Goal: Find contact information: Find contact information

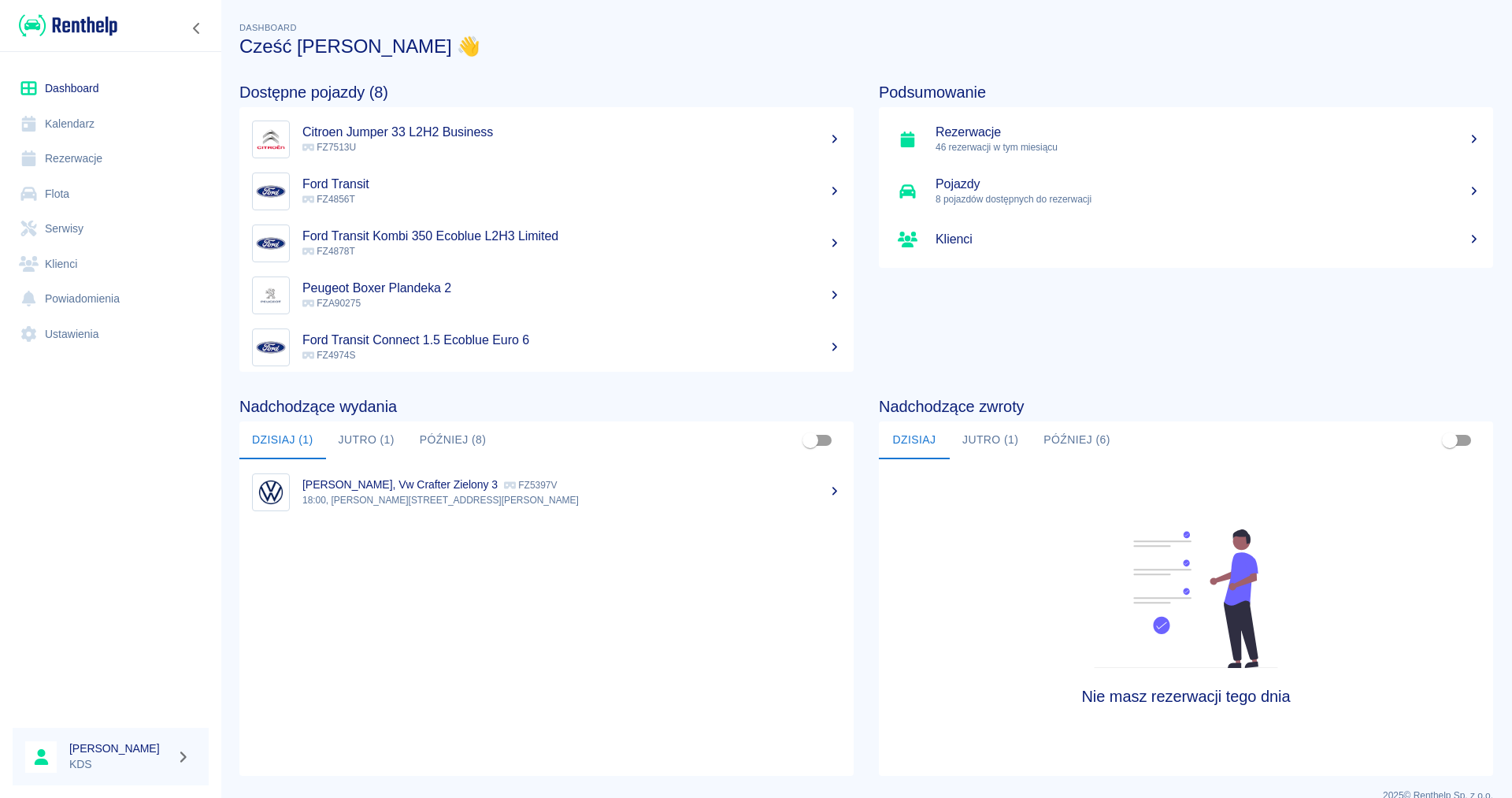
click at [89, 161] on link "Rezerwacje" at bounding box center [110, 159] width 196 height 36
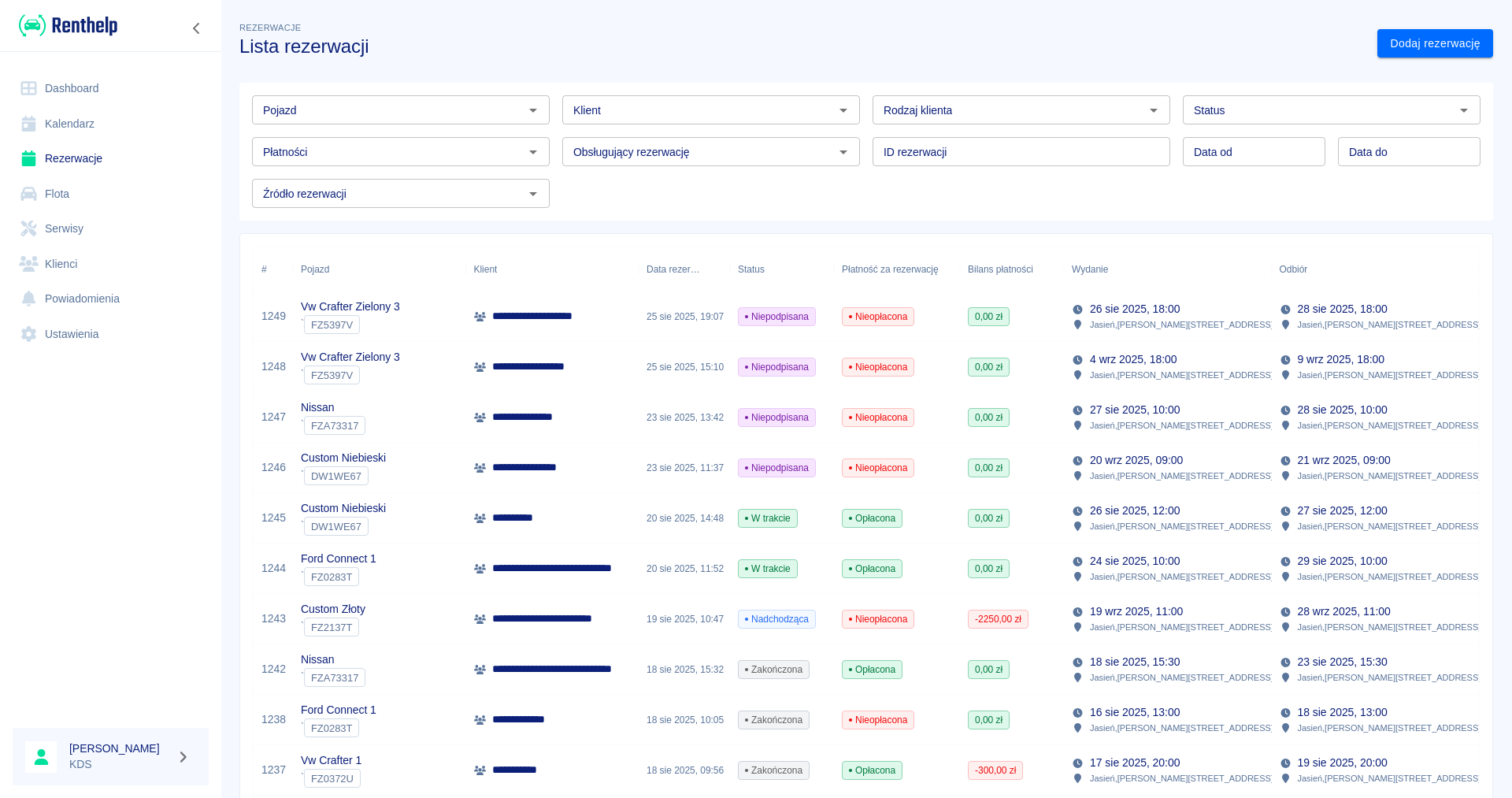
click at [91, 122] on link "Kalendarz" at bounding box center [110, 124] width 196 height 36
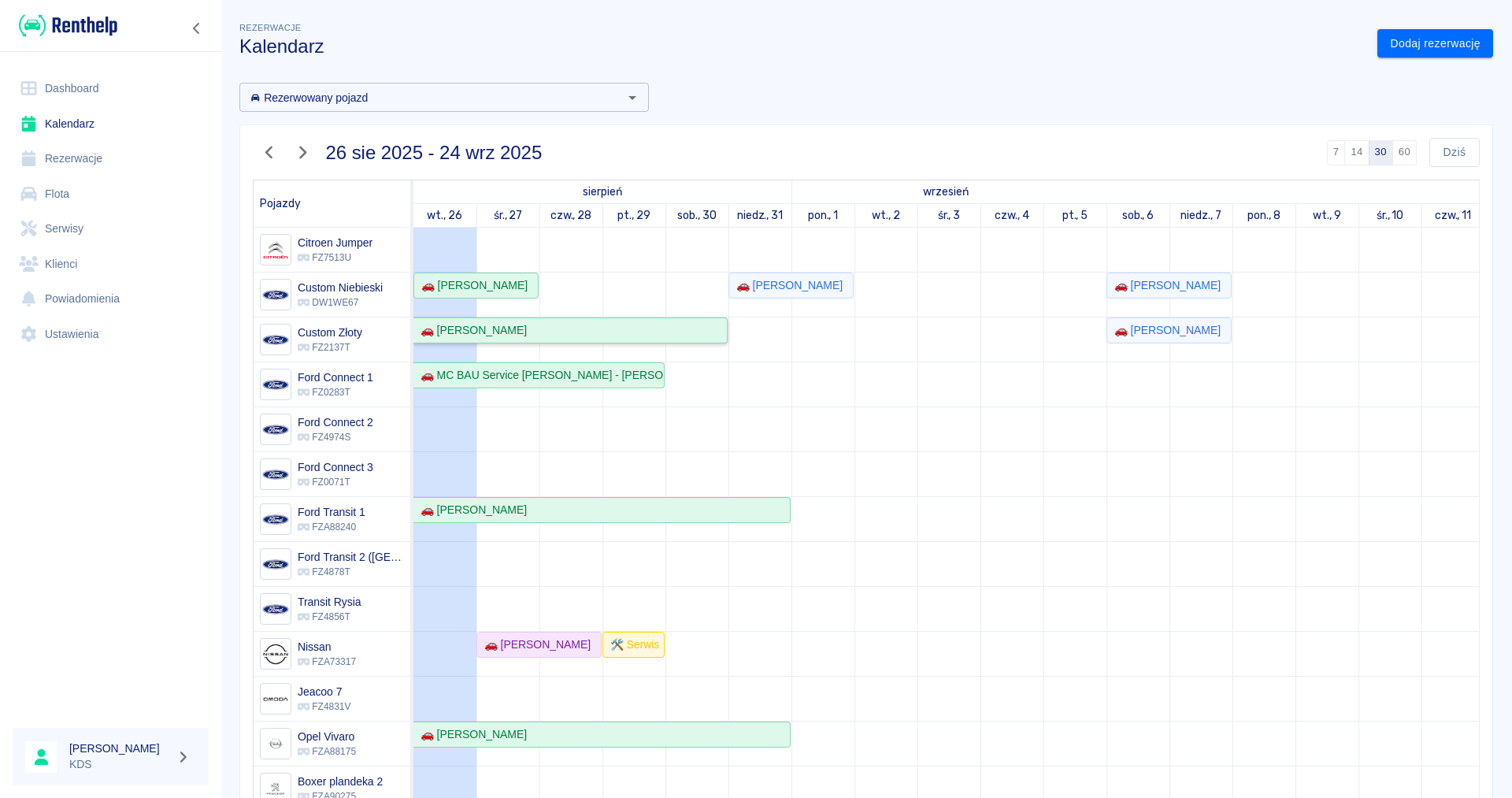
click at [541, 325] on div "🚗 [PERSON_NAME]" at bounding box center [570, 331] width 312 height 17
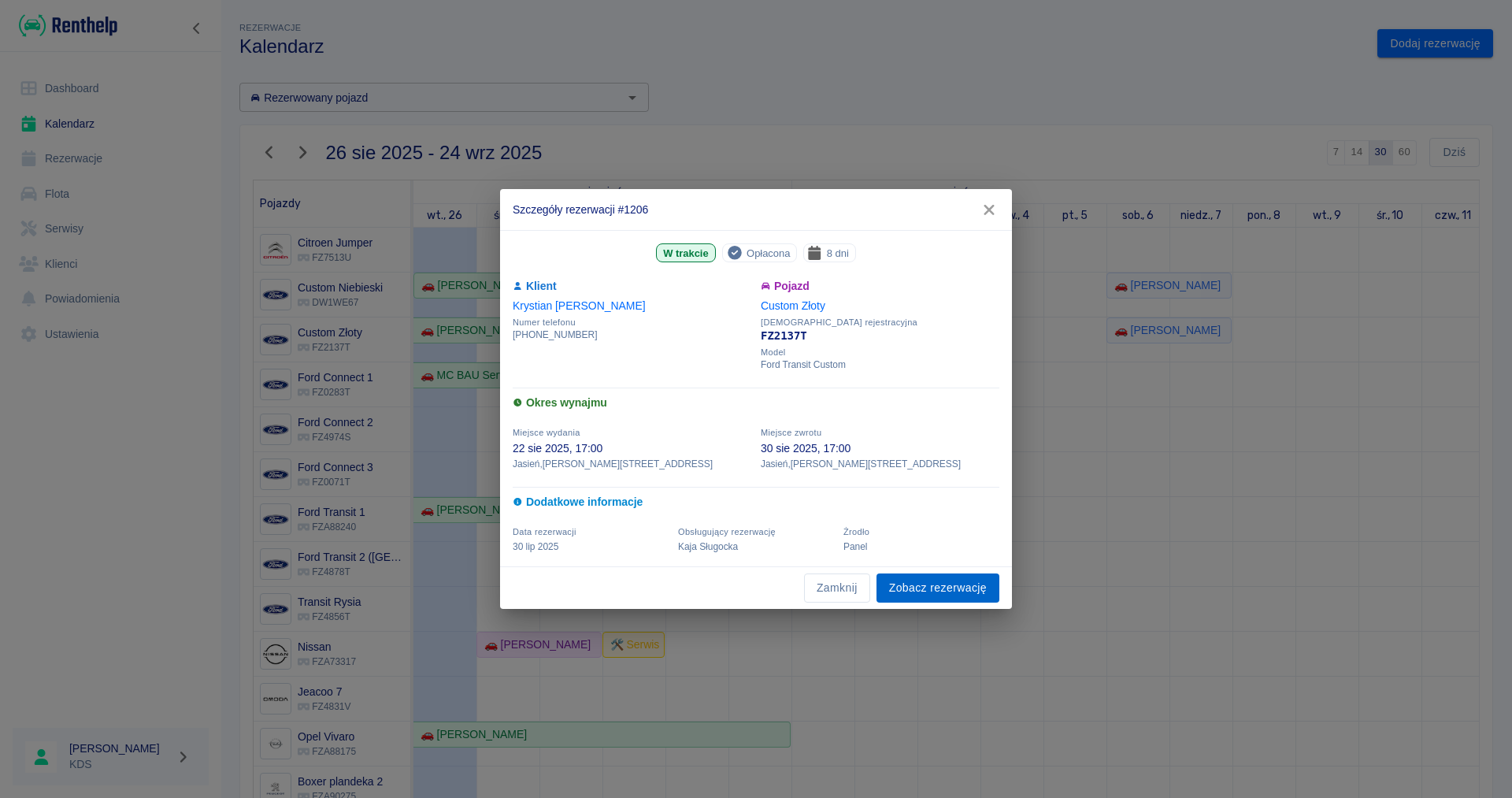
click at [925, 586] on link "Zobacz rezerwację" at bounding box center [938, 588] width 122 height 29
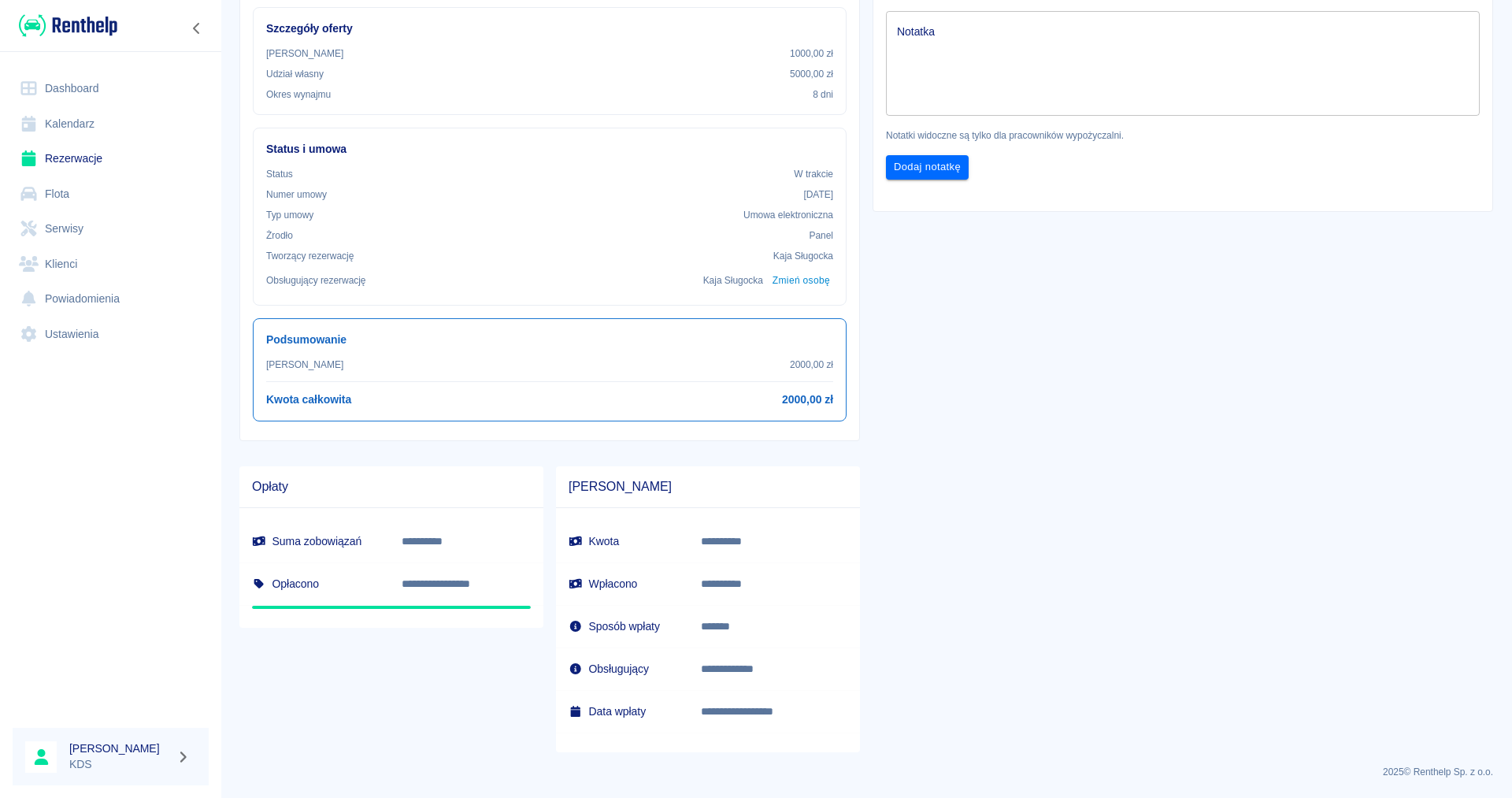
scroll to position [79, 0]
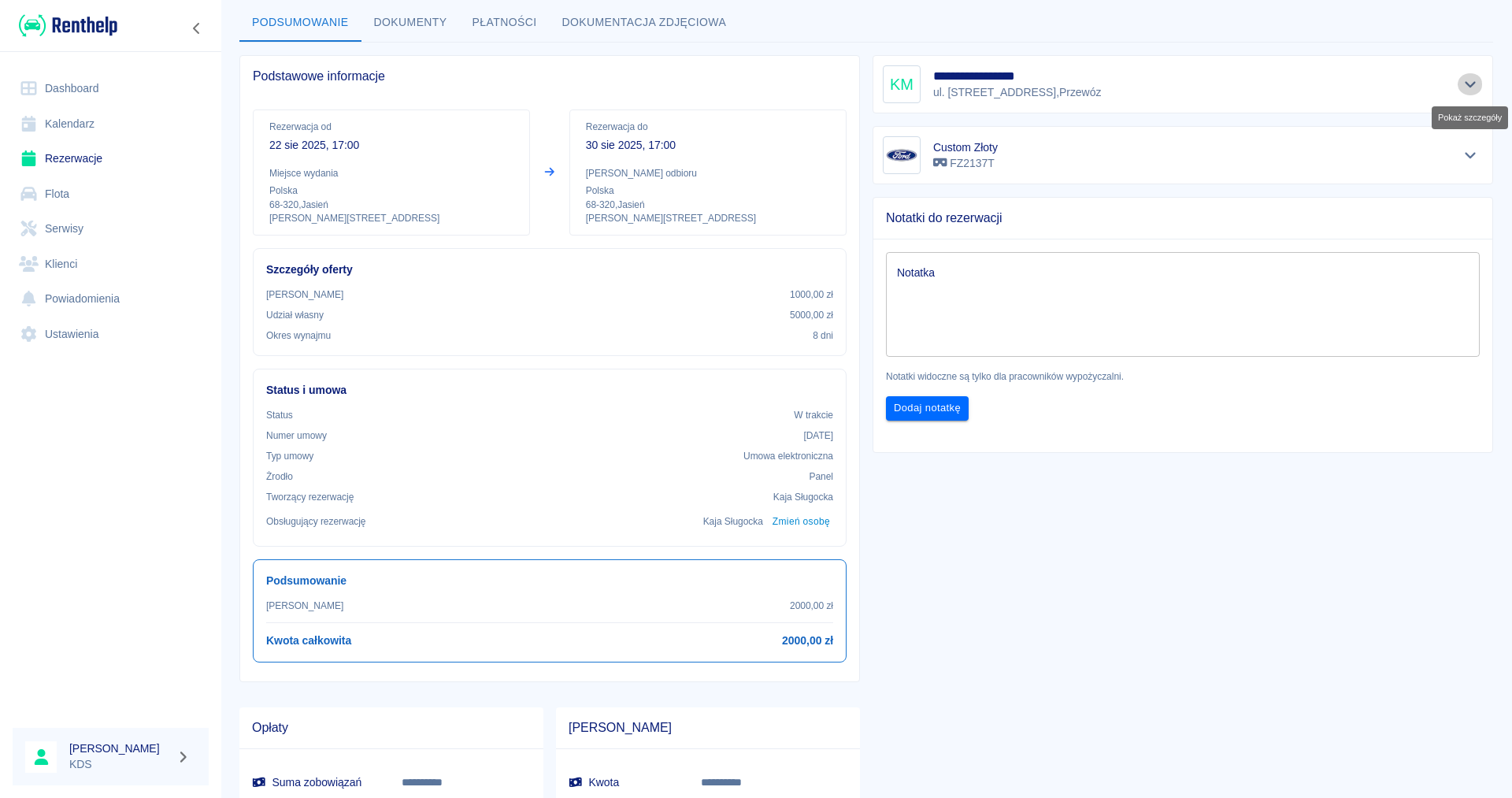
click at [1473, 83] on icon "Pokaż szczegóły" at bounding box center [1471, 84] width 18 height 14
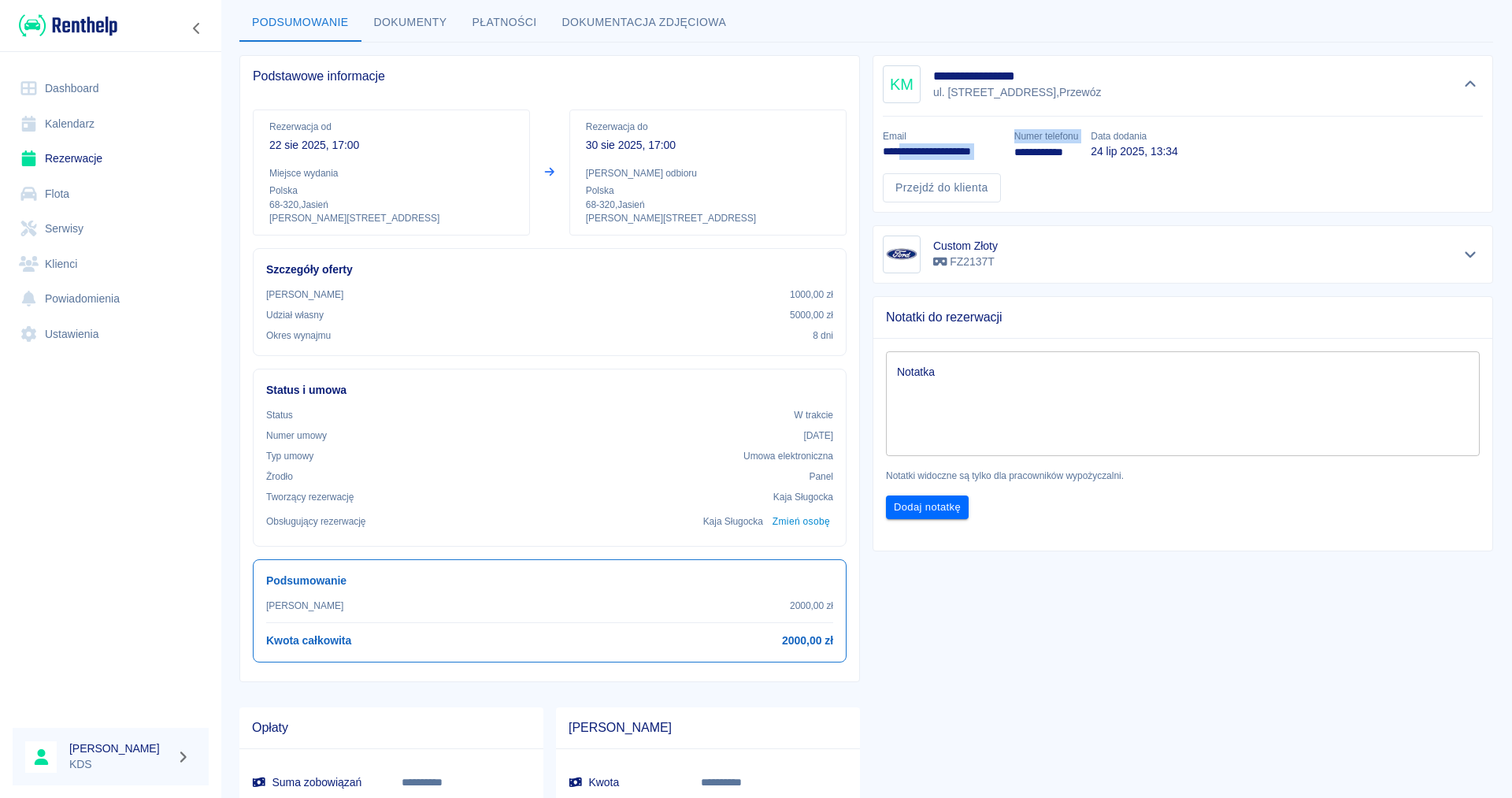
drag, startPoint x: 1004, startPoint y: 150, endPoint x: 902, endPoint y: 156, distance: 102.2
click at [902, 156] on div "**********" at bounding box center [1177, 159] width 613 height 86
click at [1016, 173] on div "Przejdź do klienta" at bounding box center [1177, 182] width 613 height 41
drag, startPoint x: 1001, startPoint y: 151, endPoint x: 879, endPoint y: 152, distance: 122.0
click at [879, 152] on div "**********" at bounding box center [936, 138] width 132 height 44
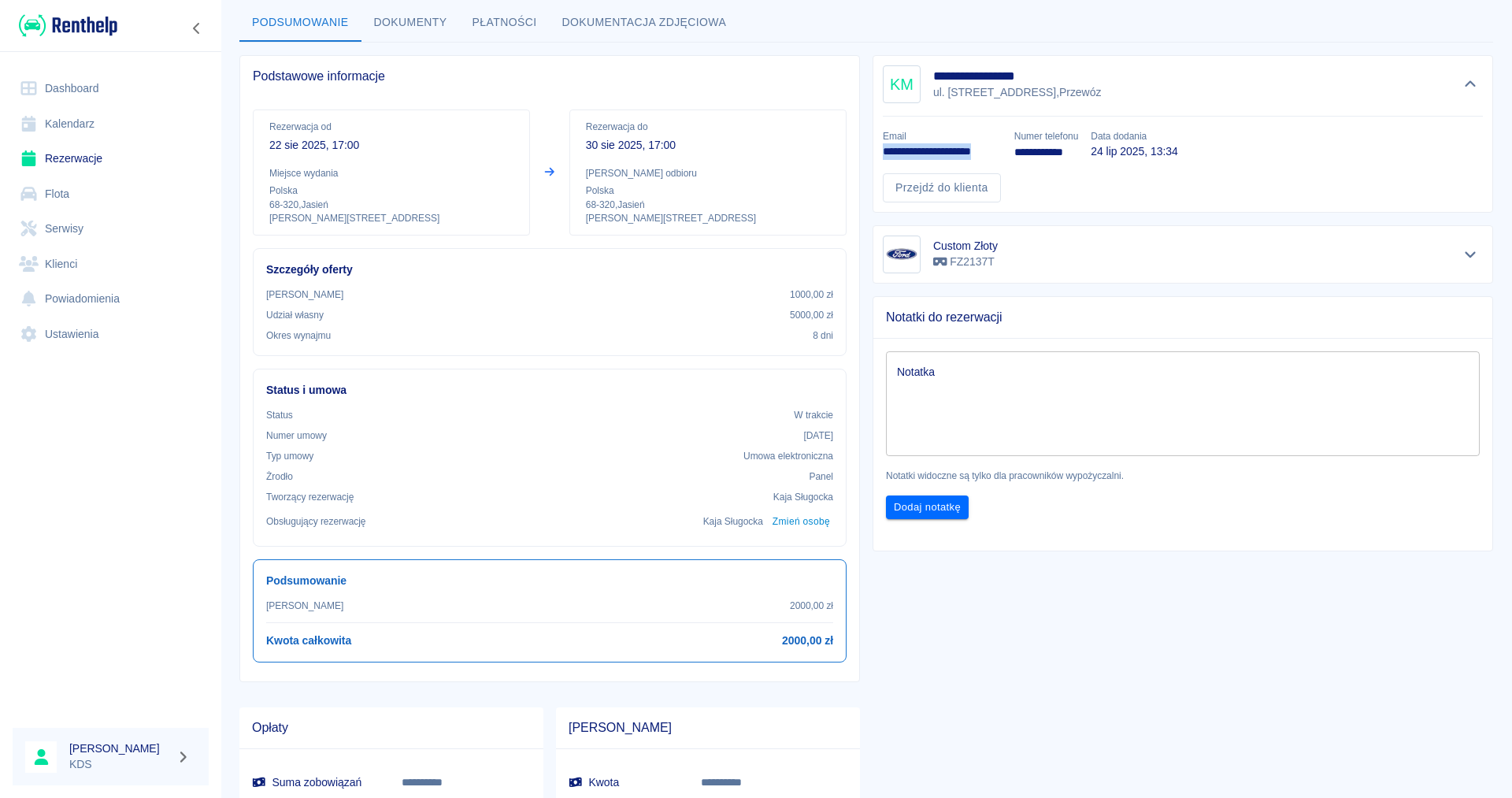
copy p "**********"
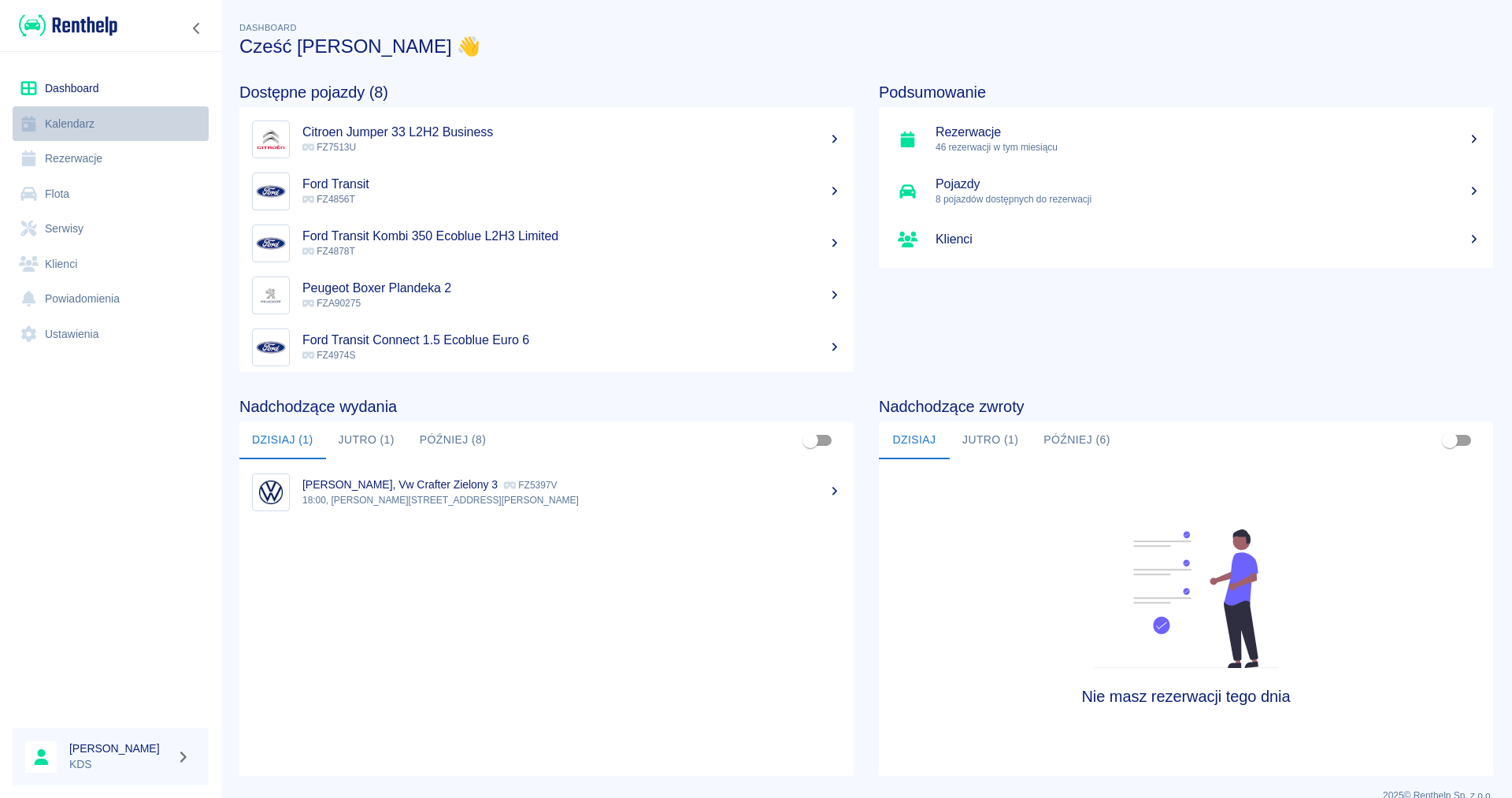
click at [95, 118] on link "Kalendarz" at bounding box center [110, 124] width 196 height 36
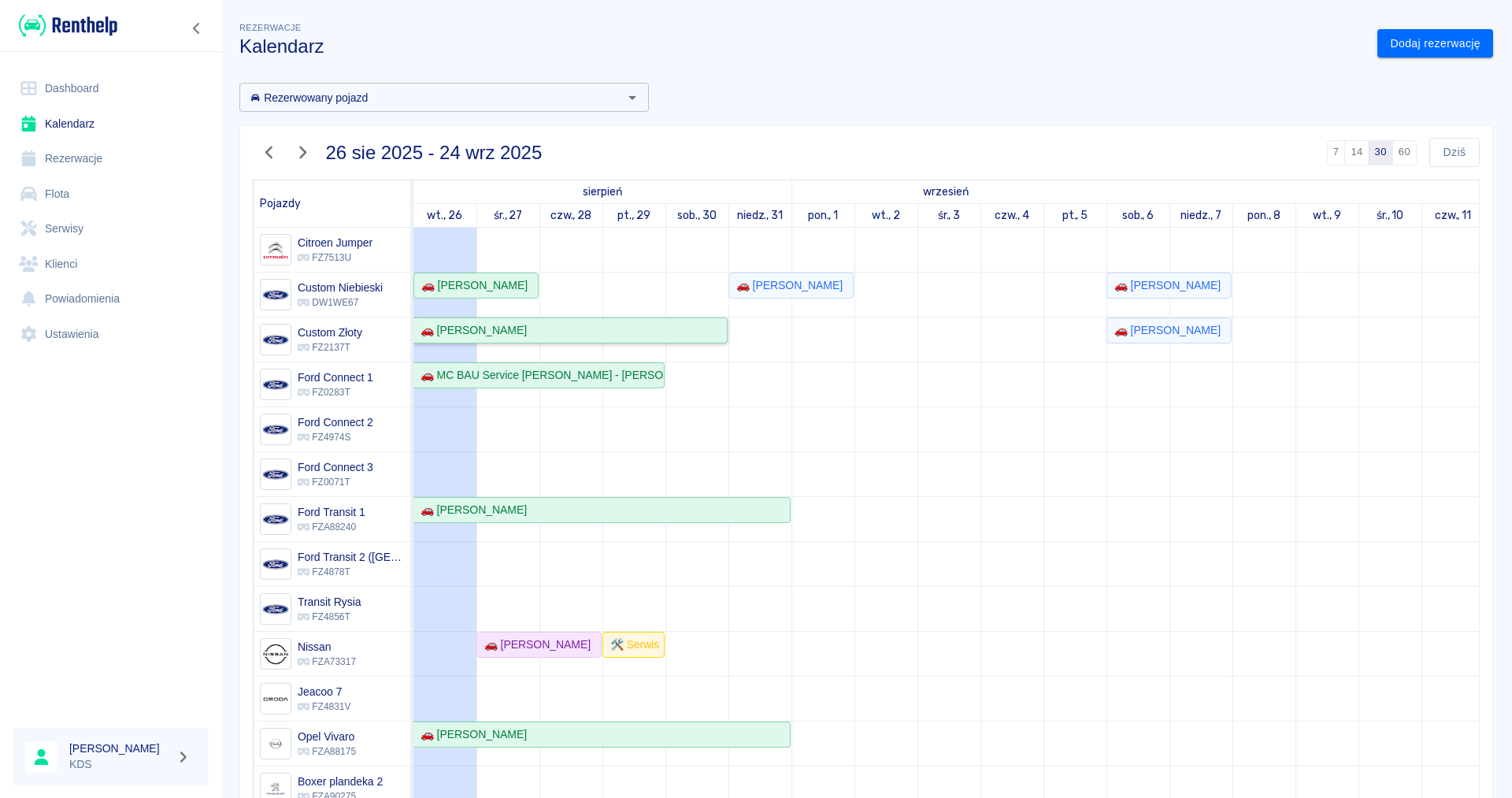
click at [496, 329] on div "🚗 [PERSON_NAME]" at bounding box center [471, 331] width 113 height 17
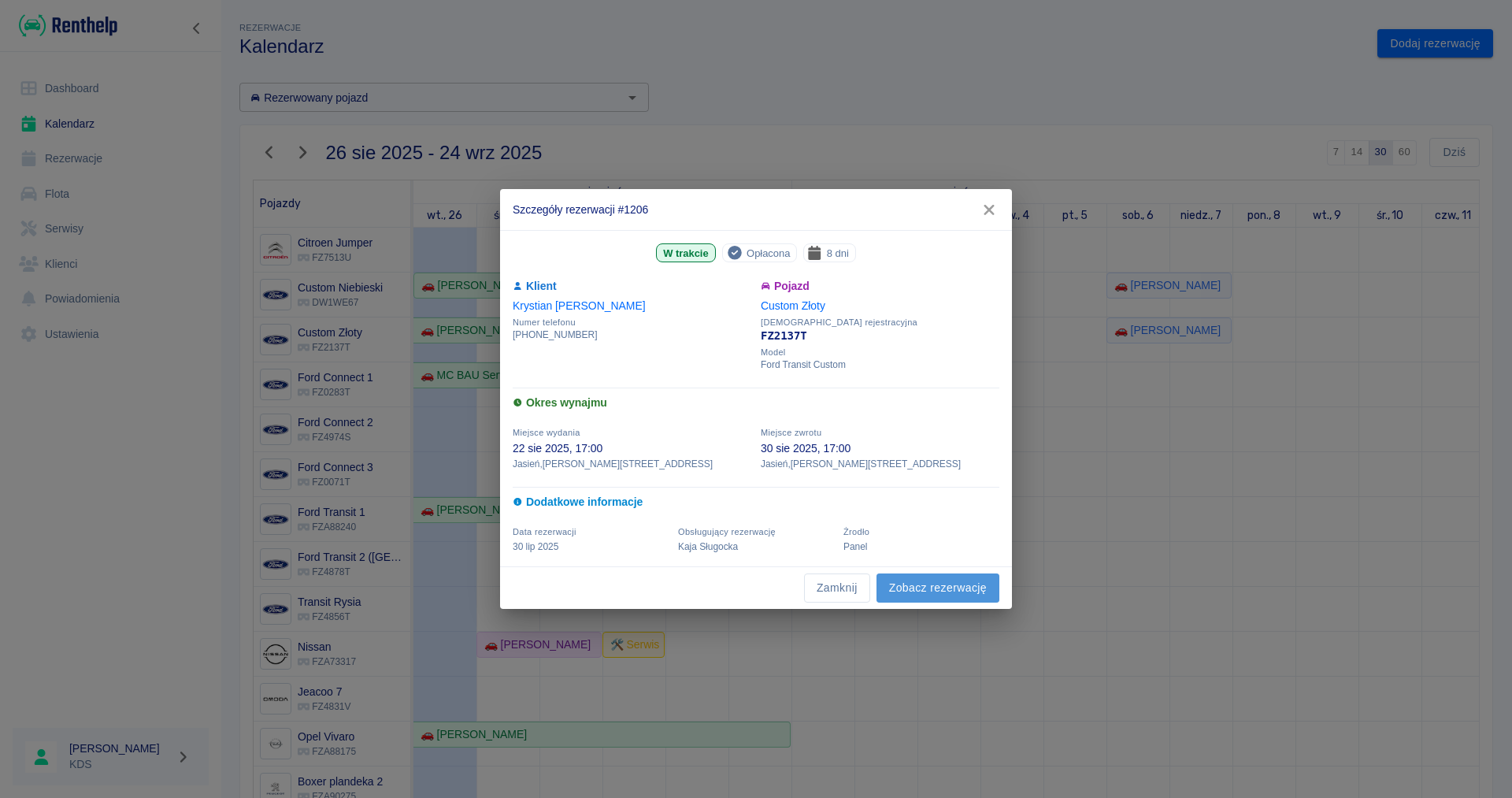
click at [931, 578] on link "Zobacz rezerwację" at bounding box center [938, 588] width 122 height 29
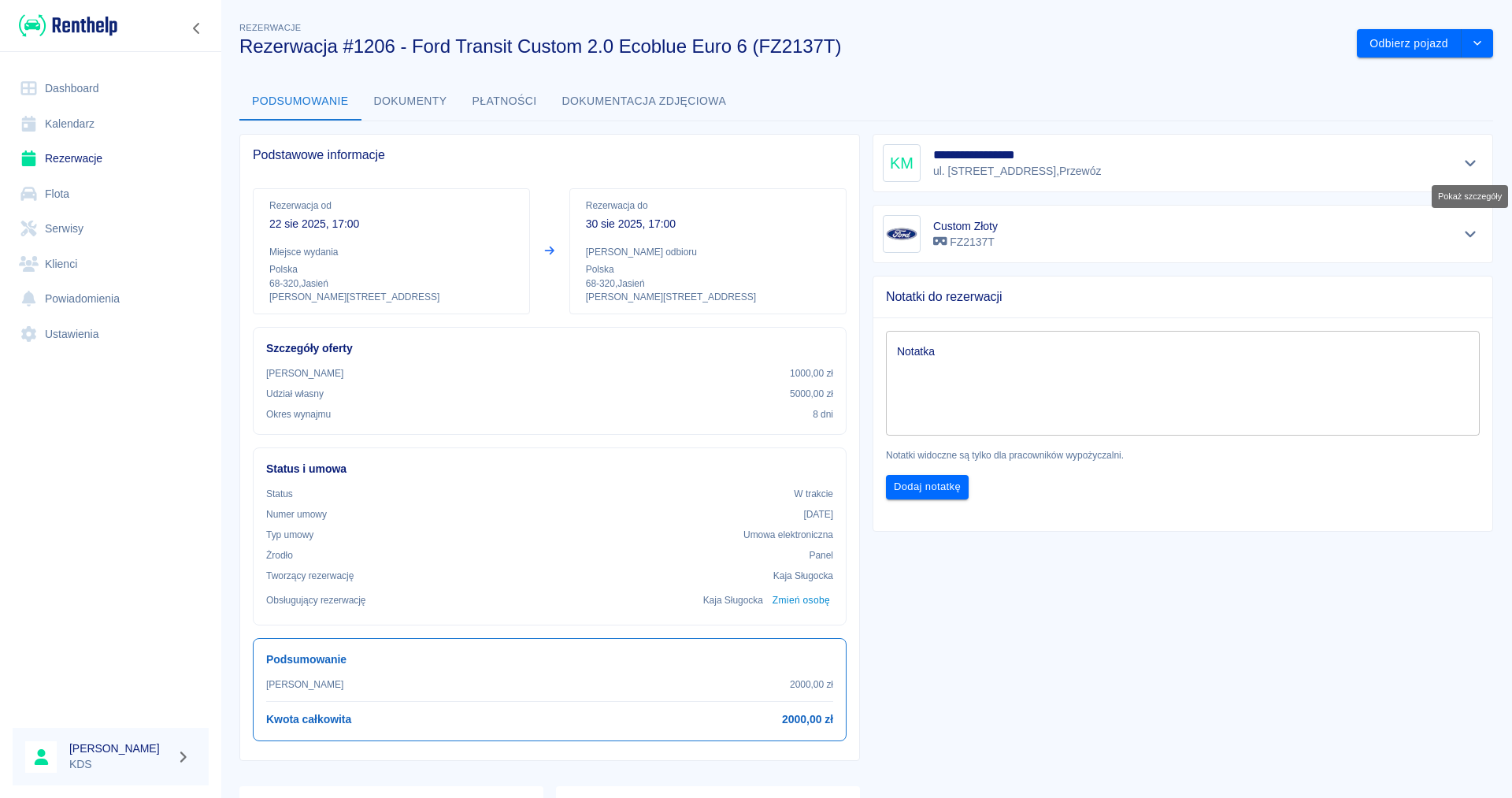
click at [1472, 170] on icon "Pokaż szczegóły" at bounding box center [1471, 163] width 18 height 14
